Goal: Use online tool/utility: Utilize a website feature to perform a specific function

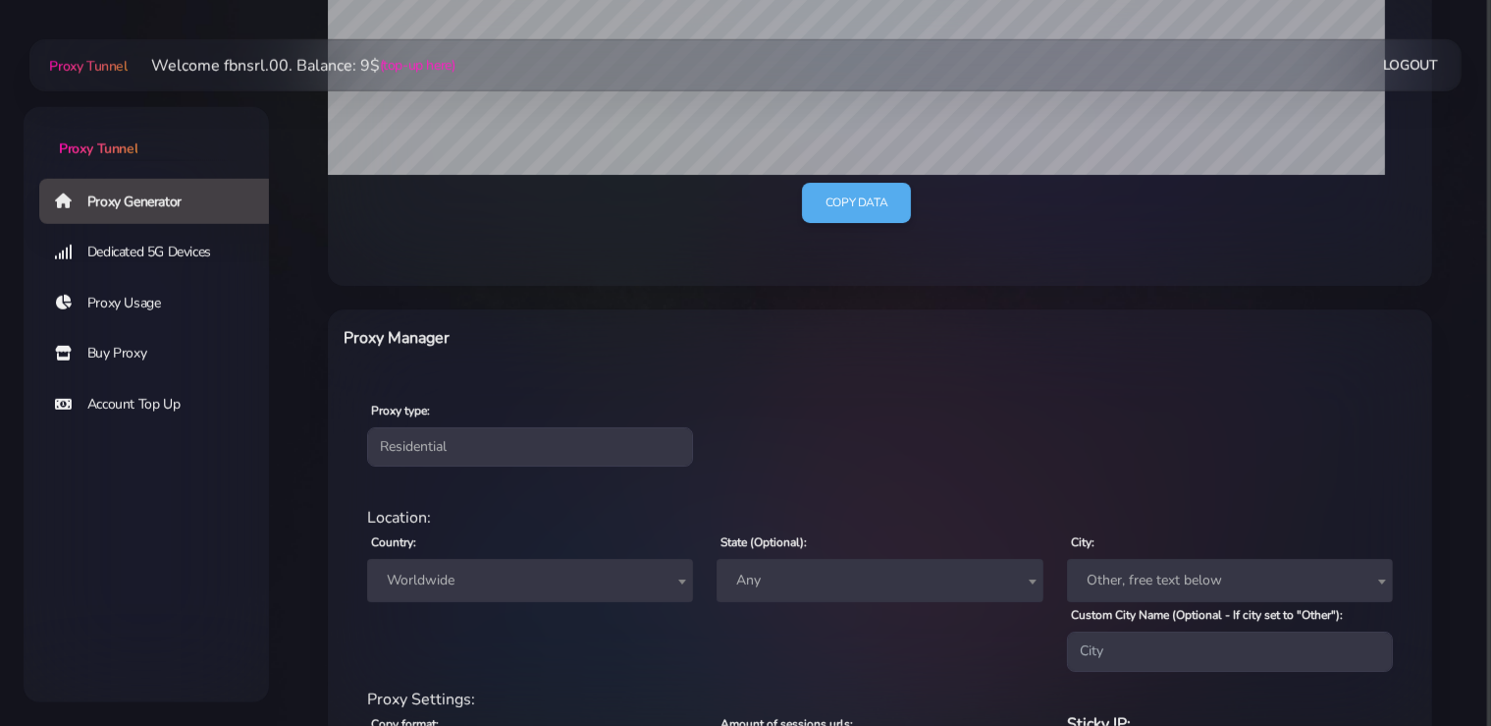
scroll to position [621, 0]
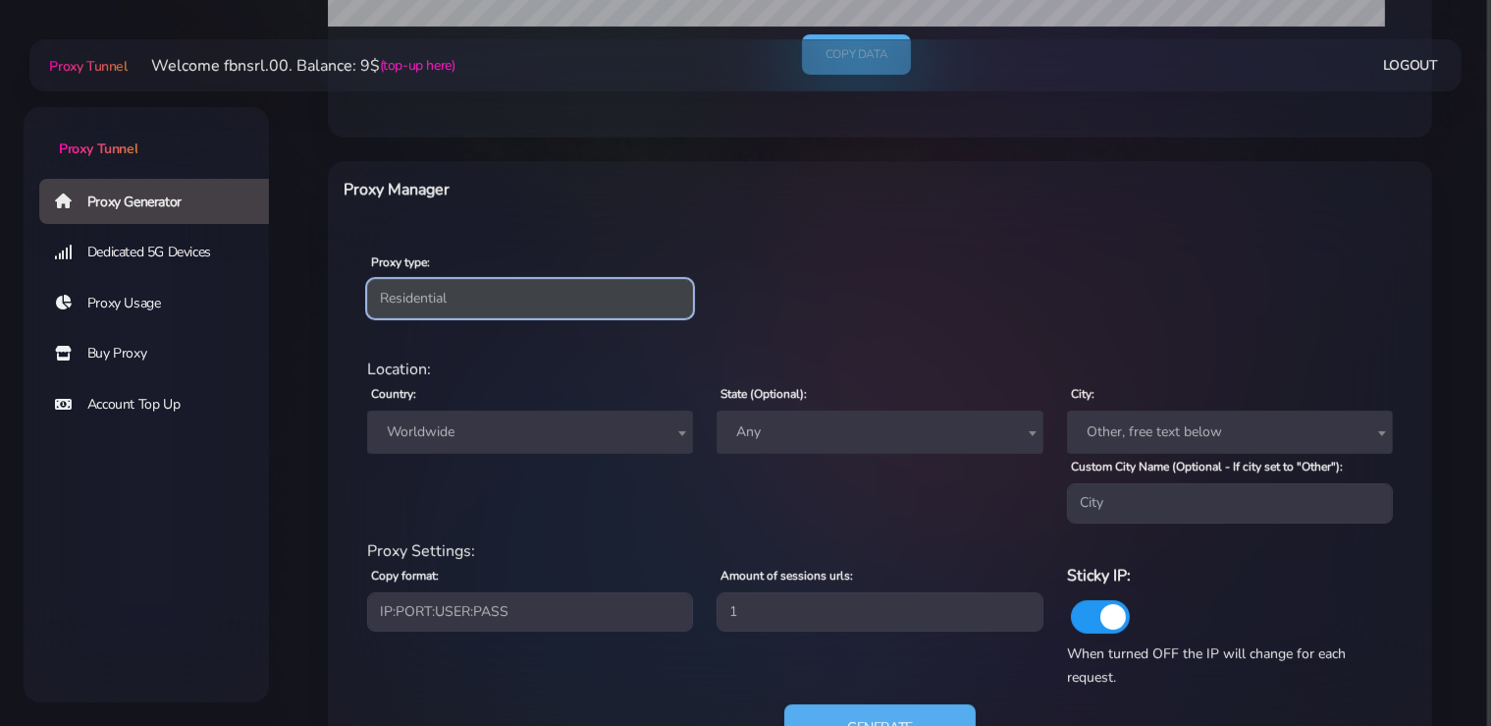
click at [367, 279] on select "Residential Static Mobile" at bounding box center [530, 298] width 326 height 39
select select "static"
click option "Static" at bounding box center [0, 0] width 0 height 0
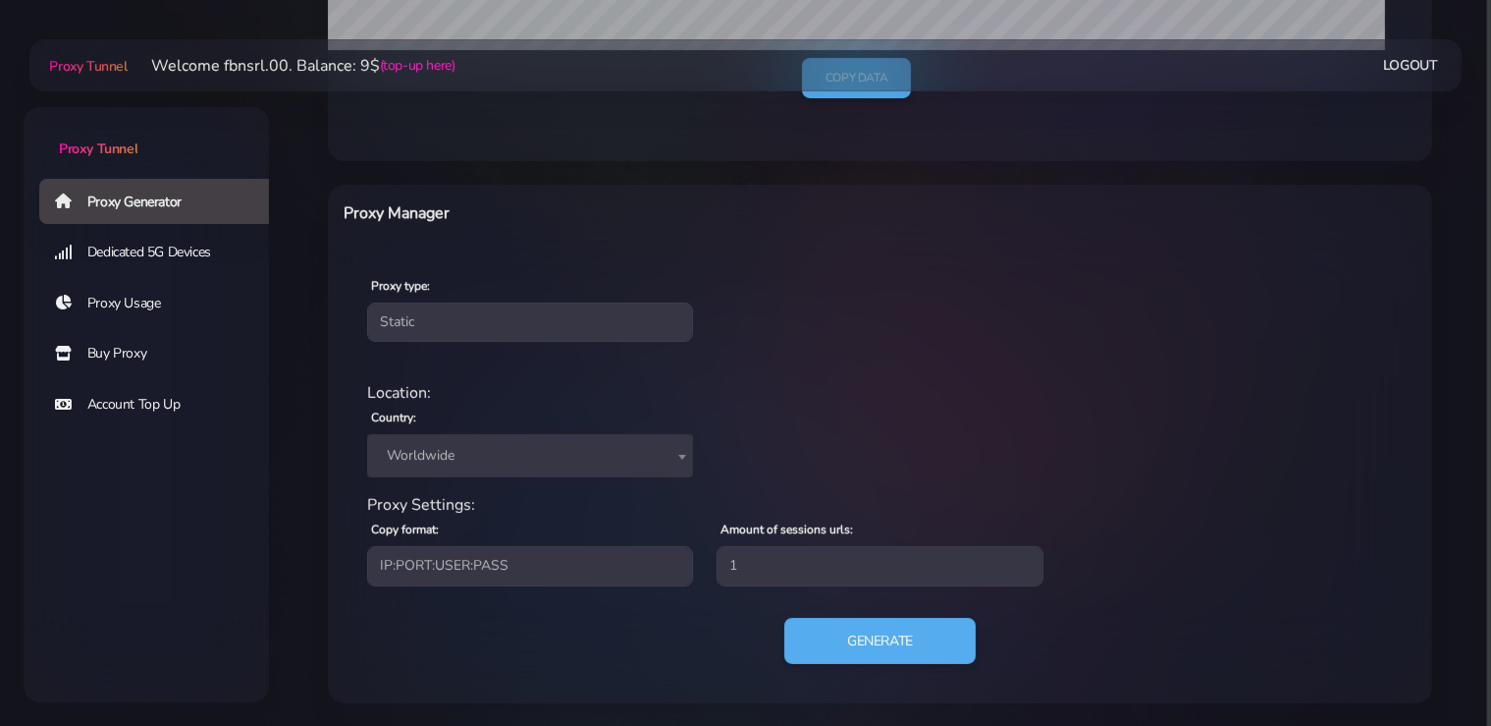
click at [476, 448] on span "Worldwide" at bounding box center [530, 455] width 302 height 27
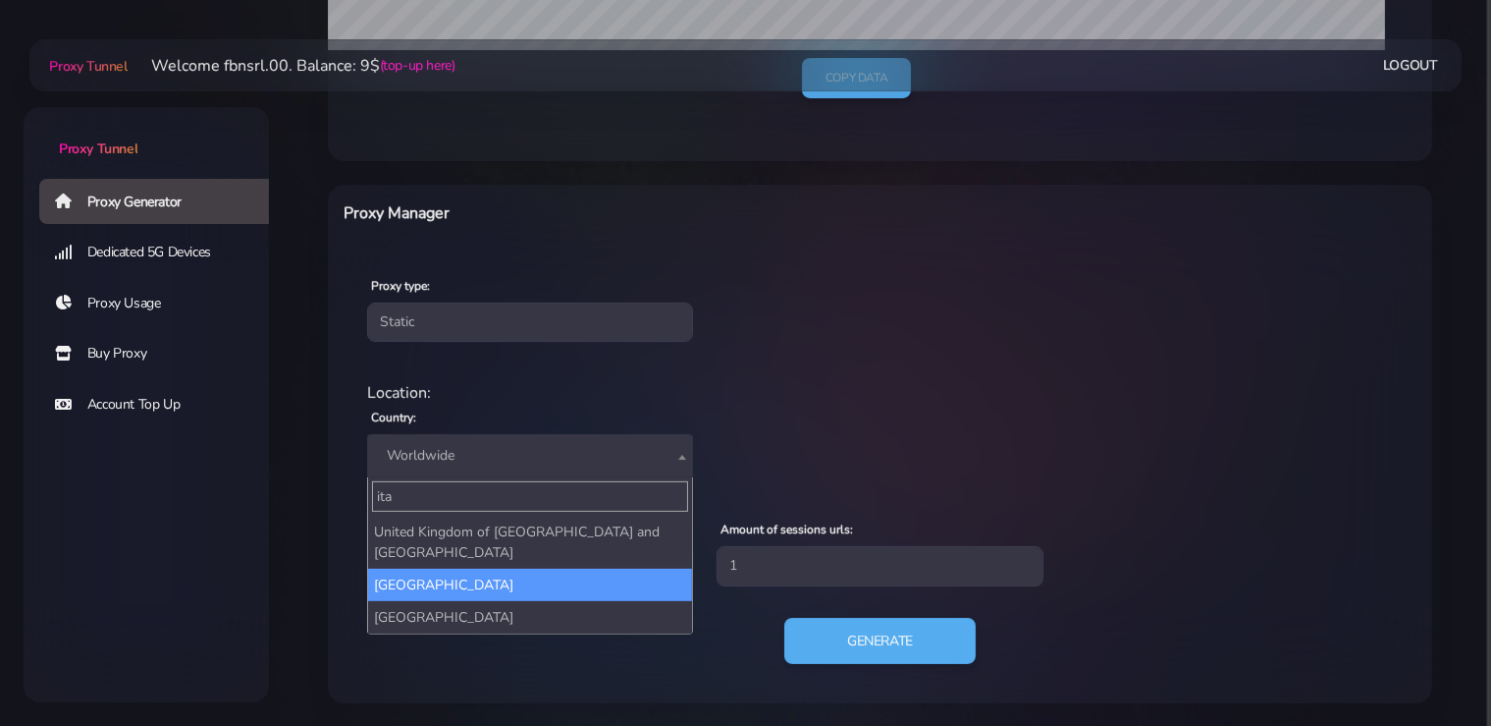
type input "ita"
select select "IT"
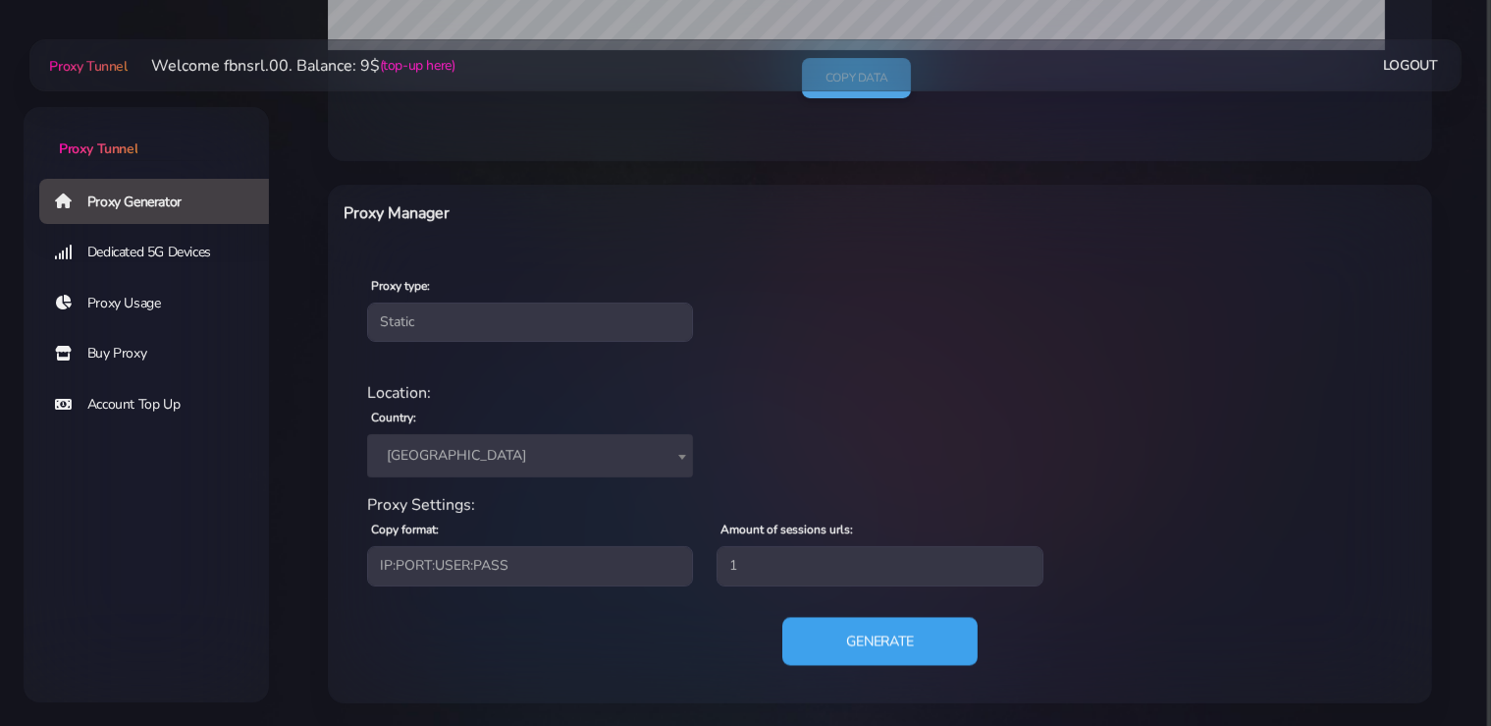
click at [921, 652] on button "Generate" at bounding box center [879, 641] width 195 height 48
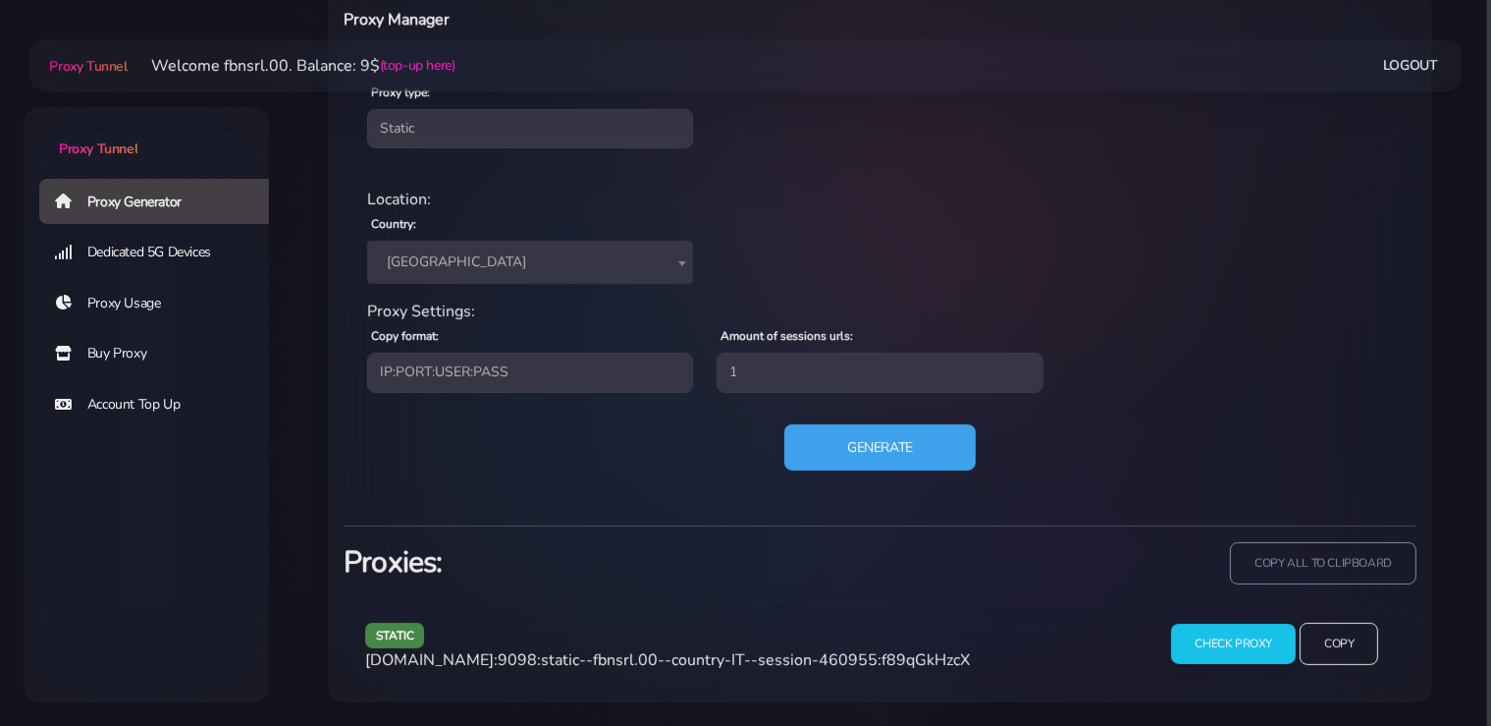
scroll to position [789, 0]
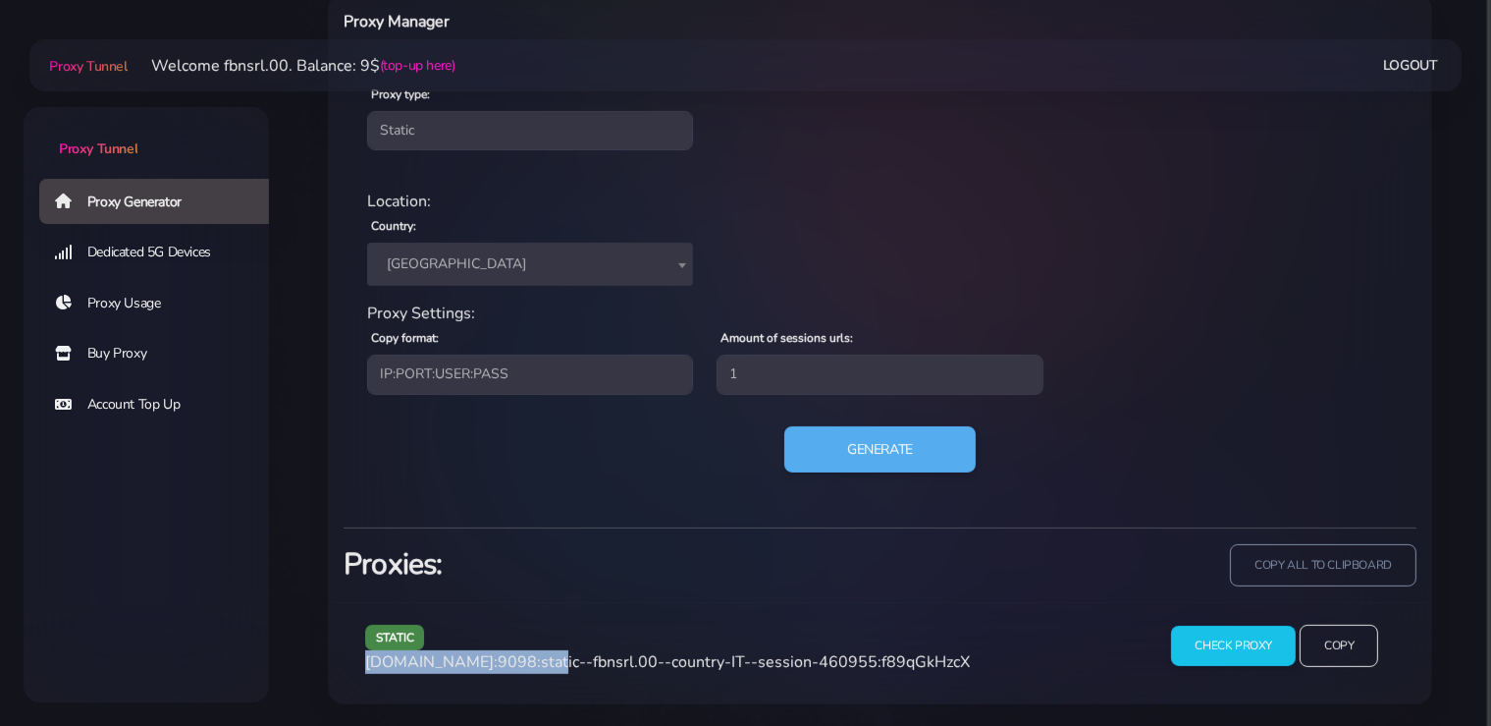
drag, startPoint x: 536, startPoint y: 661, endPoint x: 364, endPoint y: 655, distance: 171.9
click at [364, 655] on div "static [DOMAIN_NAME]:9098:static--fbnsrl.00--country-IT--session-460955:f89qGkH…" at bounding box center [748, 653] width 790 height 58
copy span "[DOMAIN_NAME]:9098"
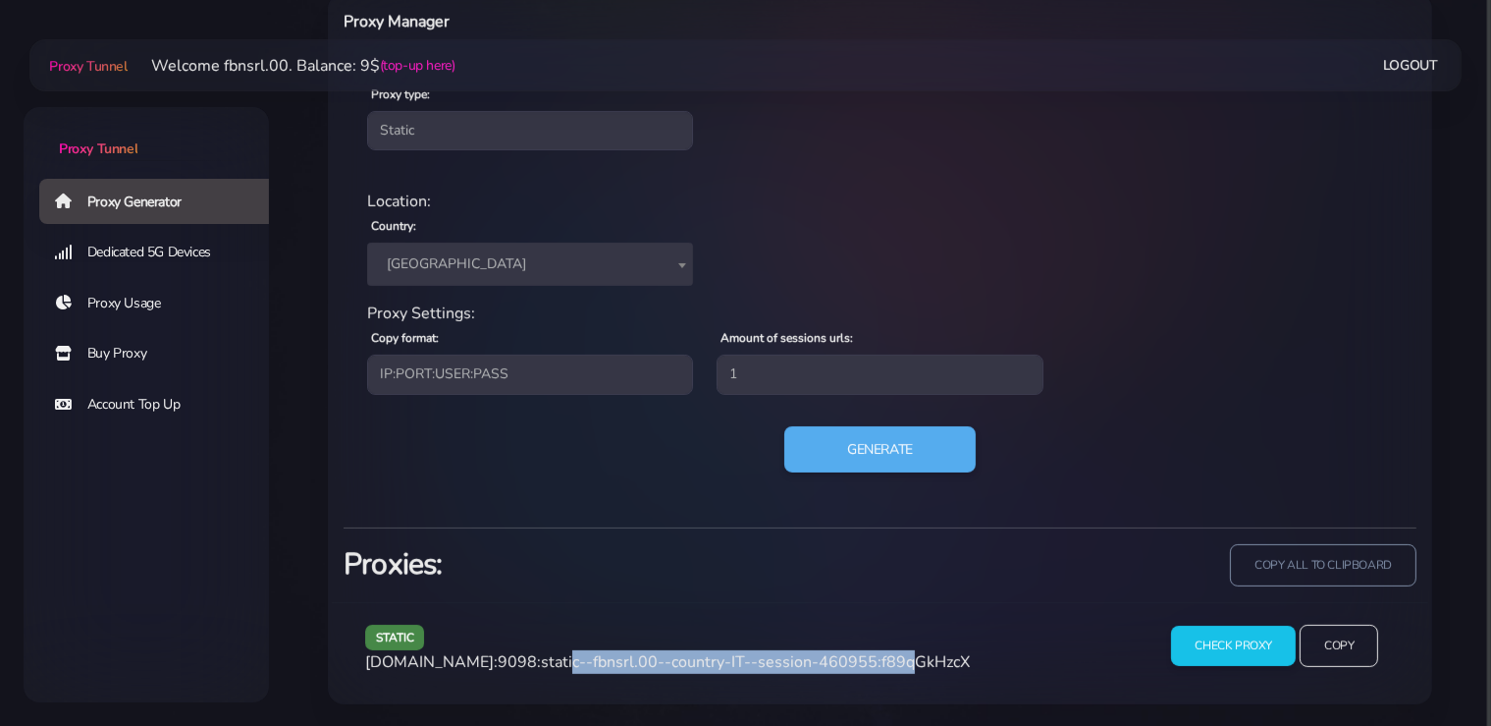
drag, startPoint x: 871, startPoint y: 661, endPoint x: 544, endPoint y: 662, distance: 326.9
click at [544, 662] on span "[DOMAIN_NAME]:9098:static--fbnsrl.00--country-IT--session-460955:f89qGkHzcX" at bounding box center [667, 662] width 605 height 22
copy span "static--fbnsrl.00--country-IT--session-460955"
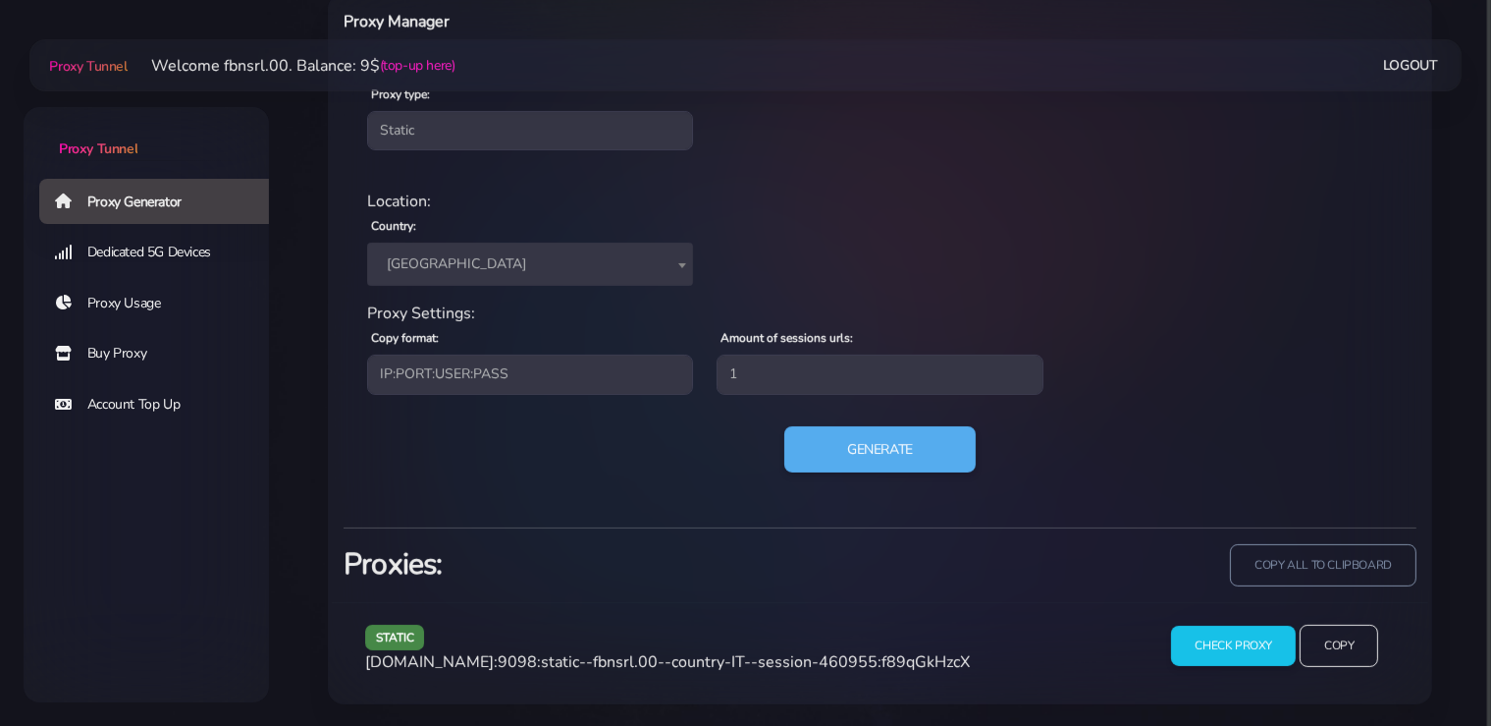
click at [913, 663] on span "[DOMAIN_NAME]:9098:static--fbnsrl.00--country-IT--session-460955:f89qGkHzcX" at bounding box center [667, 662] width 605 height 22
copy span "f89qGkHzcX"
